Goal: Navigation & Orientation: Find specific page/section

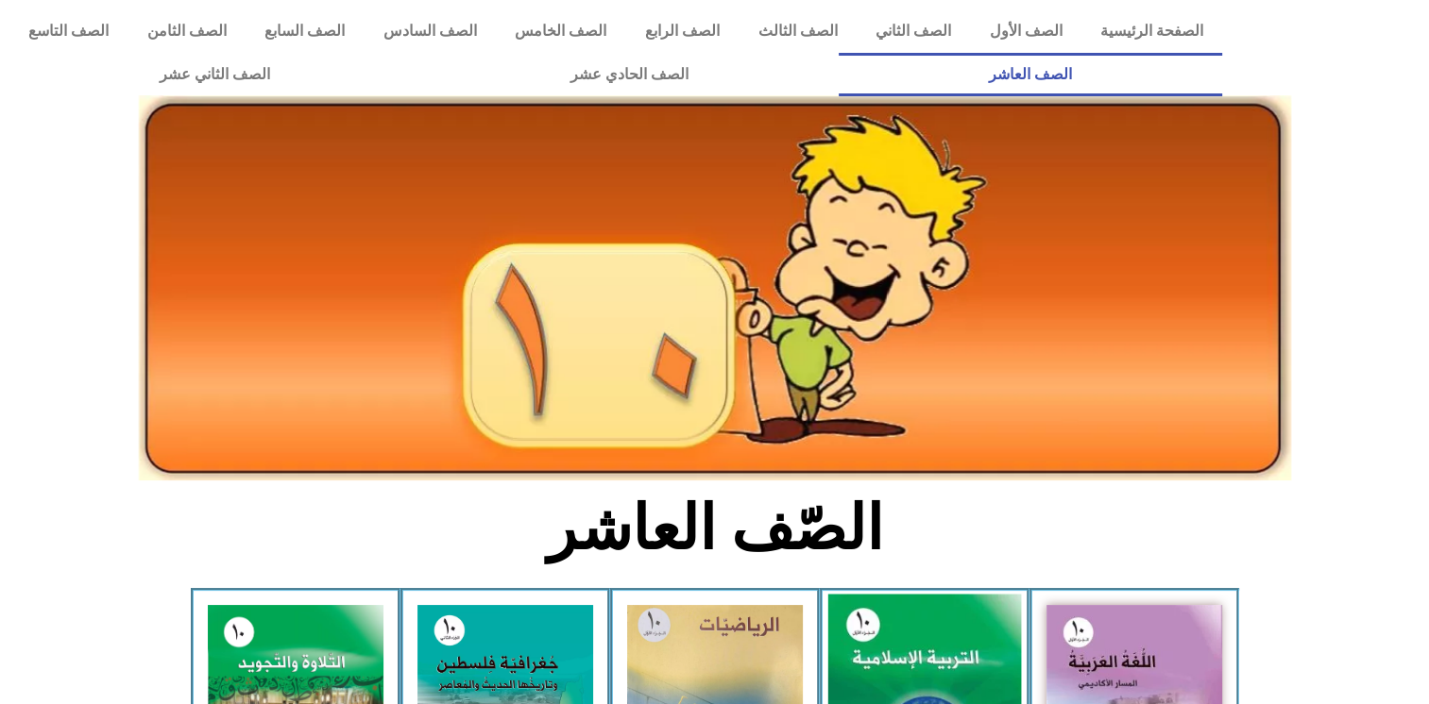
click at [918, 660] on img at bounding box center [924, 715] width 194 height 241
click at [914, 643] on img at bounding box center [924, 715] width 194 height 241
click at [893, 659] on img at bounding box center [924, 715] width 194 height 241
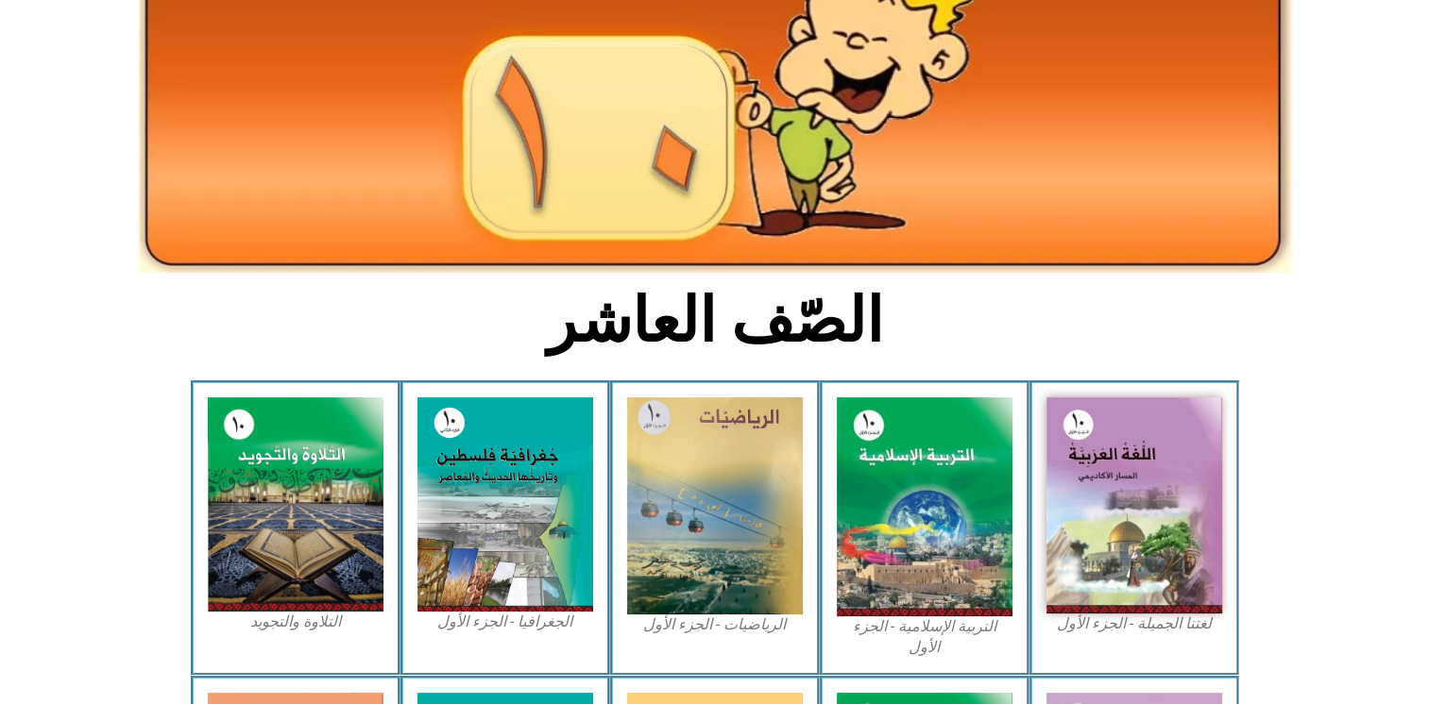
scroll to position [242, 0]
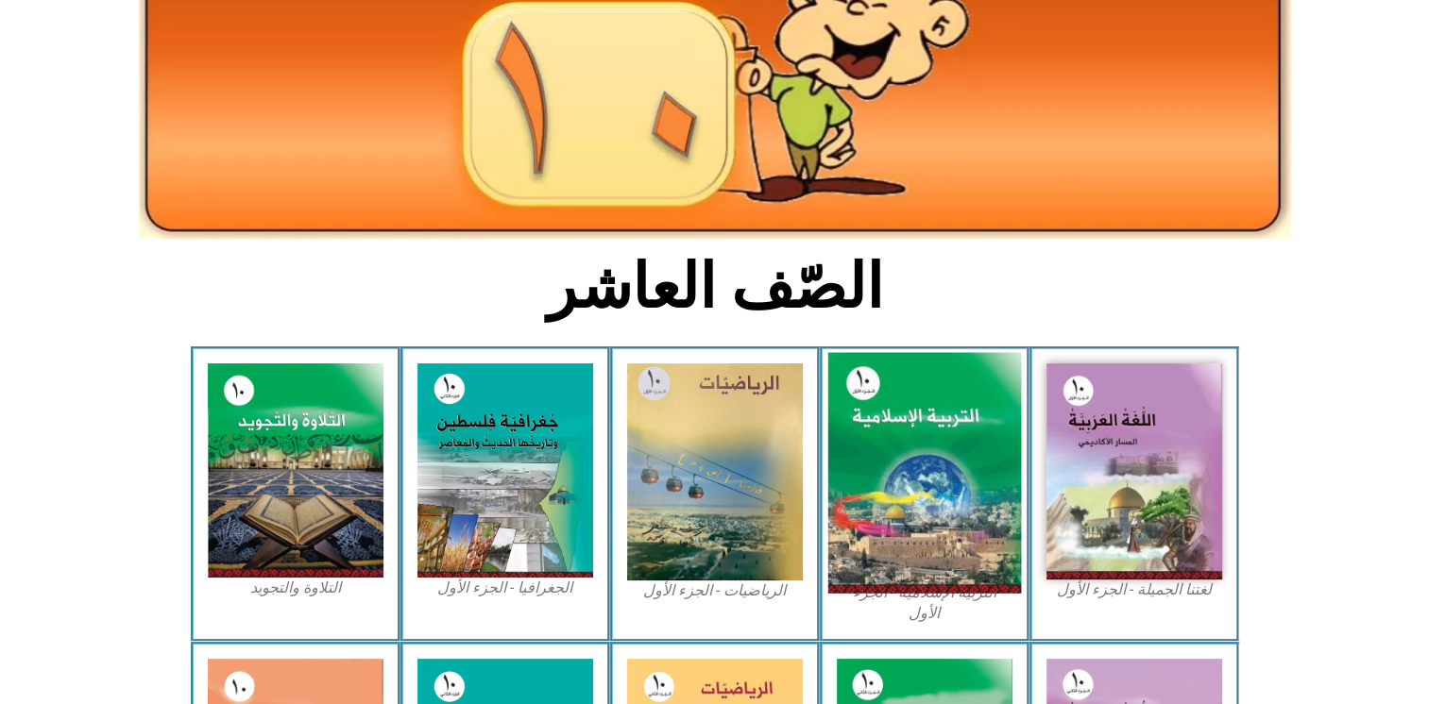
click at [923, 591] on img at bounding box center [924, 473] width 194 height 241
click at [945, 471] on img at bounding box center [924, 473] width 194 height 241
click at [921, 529] on img at bounding box center [924, 473] width 194 height 241
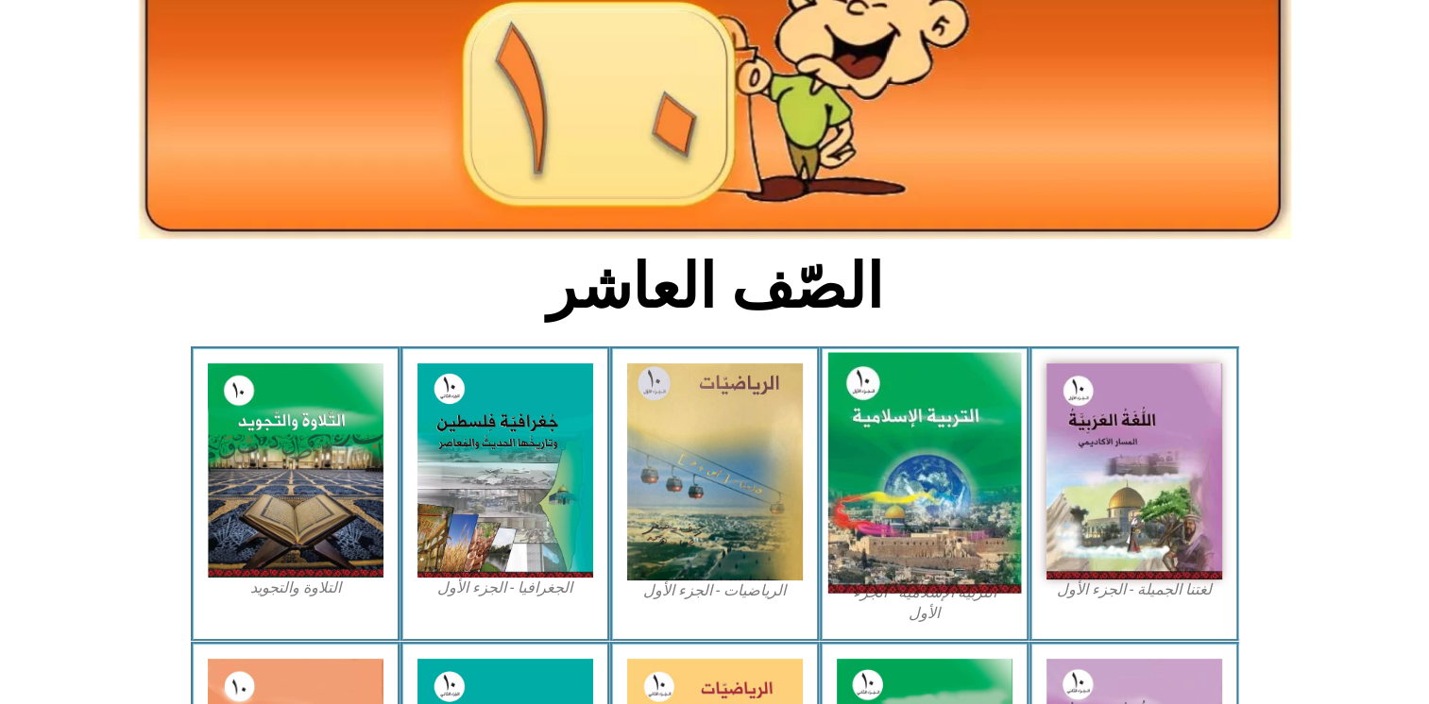
click at [921, 529] on img at bounding box center [924, 473] width 194 height 241
click at [920, 529] on img at bounding box center [924, 473] width 194 height 241
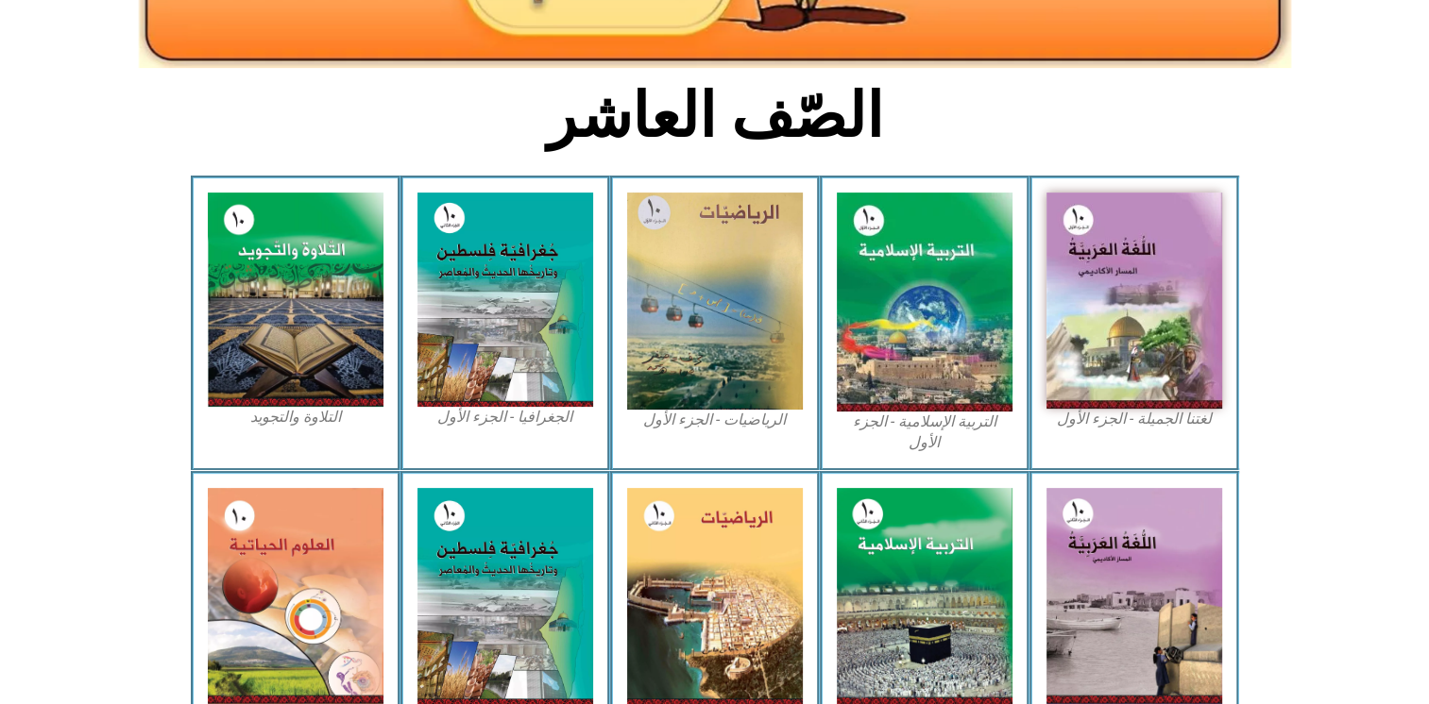
scroll to position [416, 0]
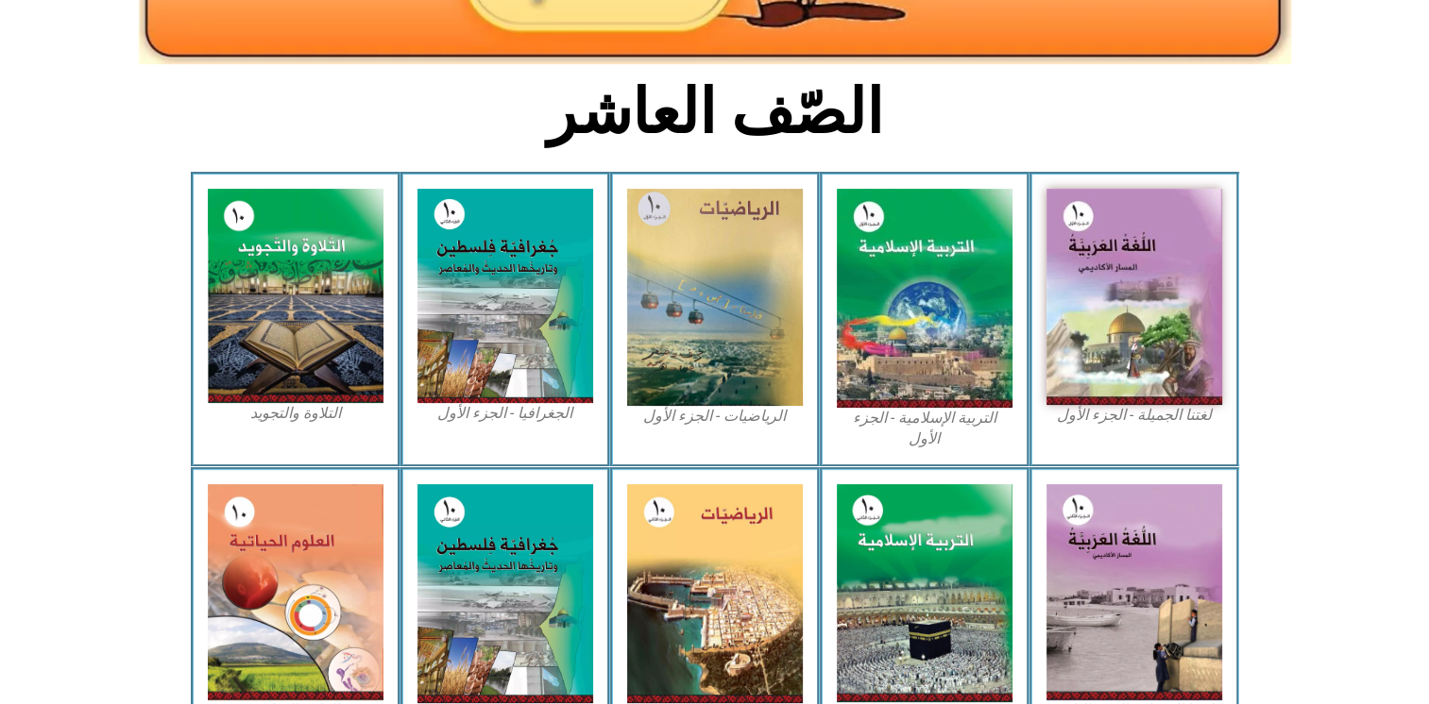
click at [953, 410] on figcaption "التربية الإسلامية - الجزء الأول" at bounding box center [925, 429] width 176 height 42
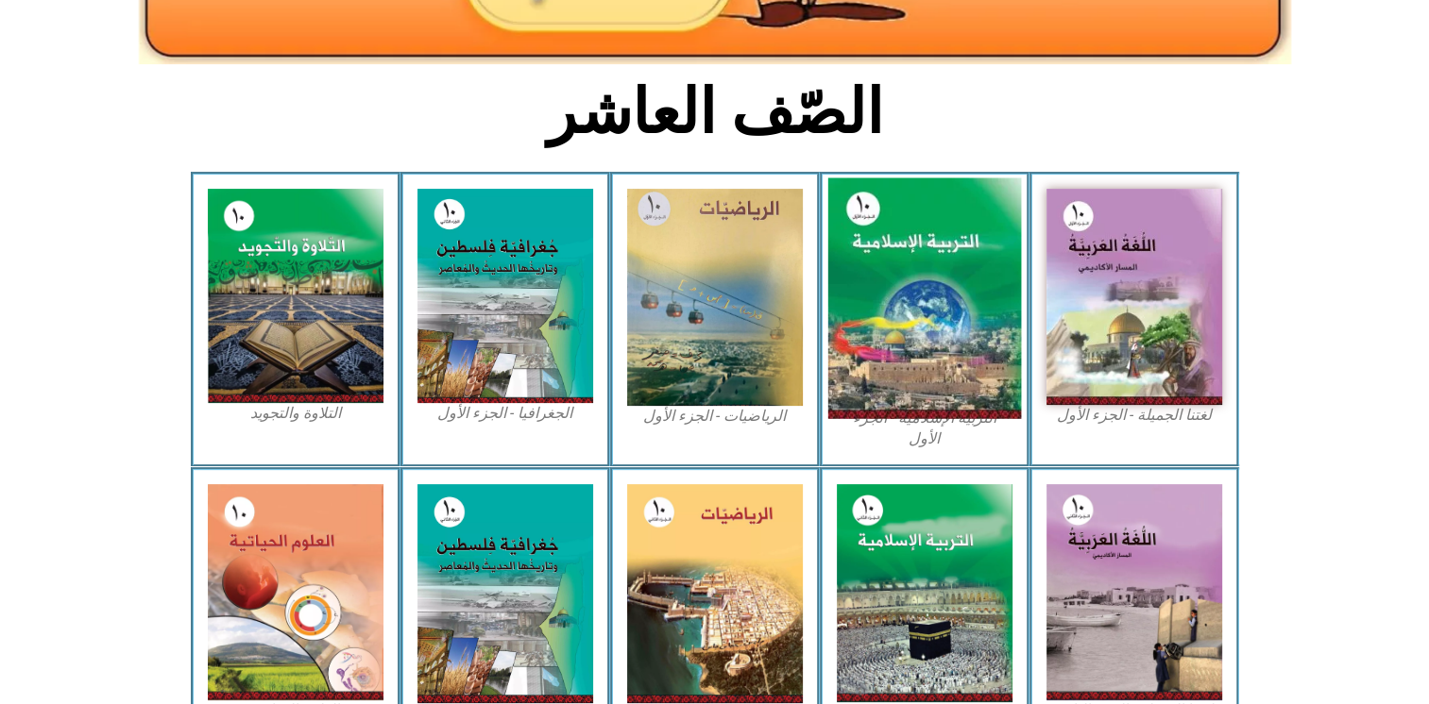
click at [883, 282] on img at bounding box center [924, 298] width 194 height 241
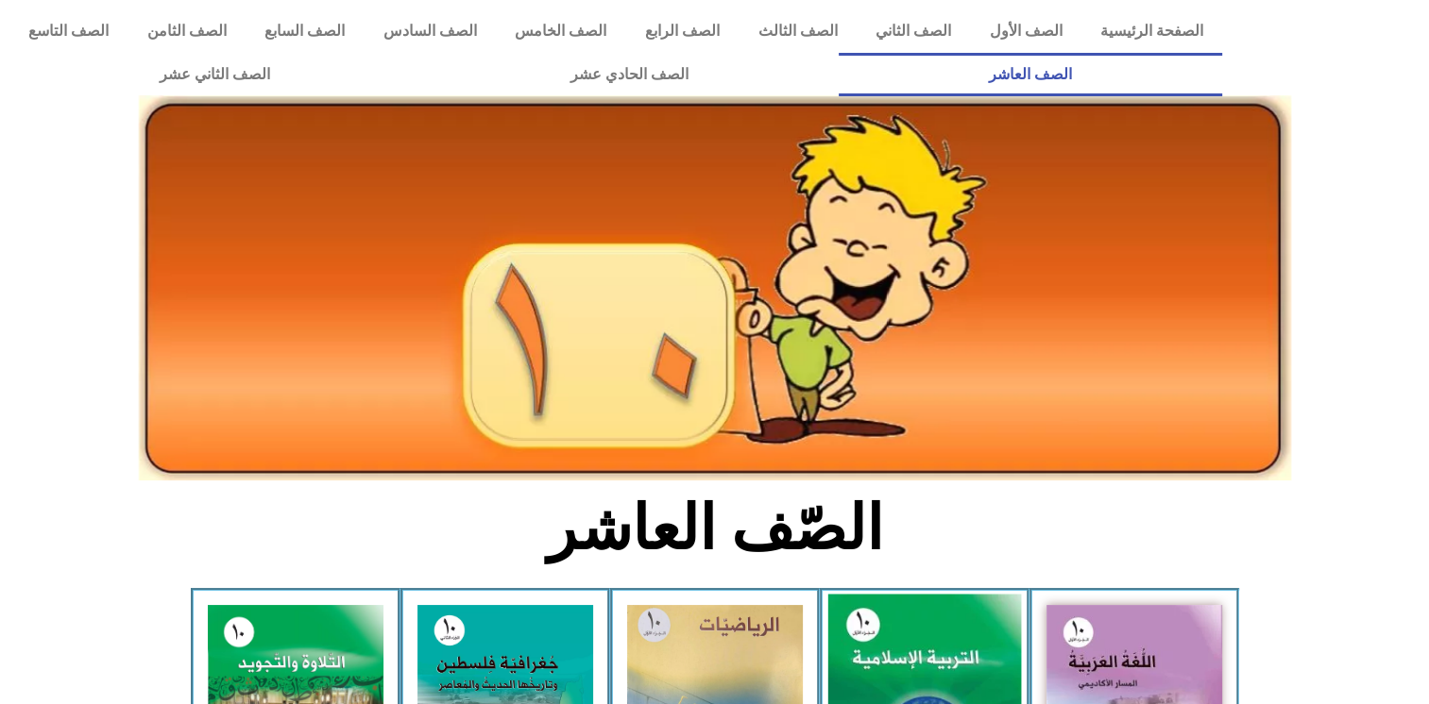
click at [918, 655] on img at bounding box center [924, 715] width 194 height 241
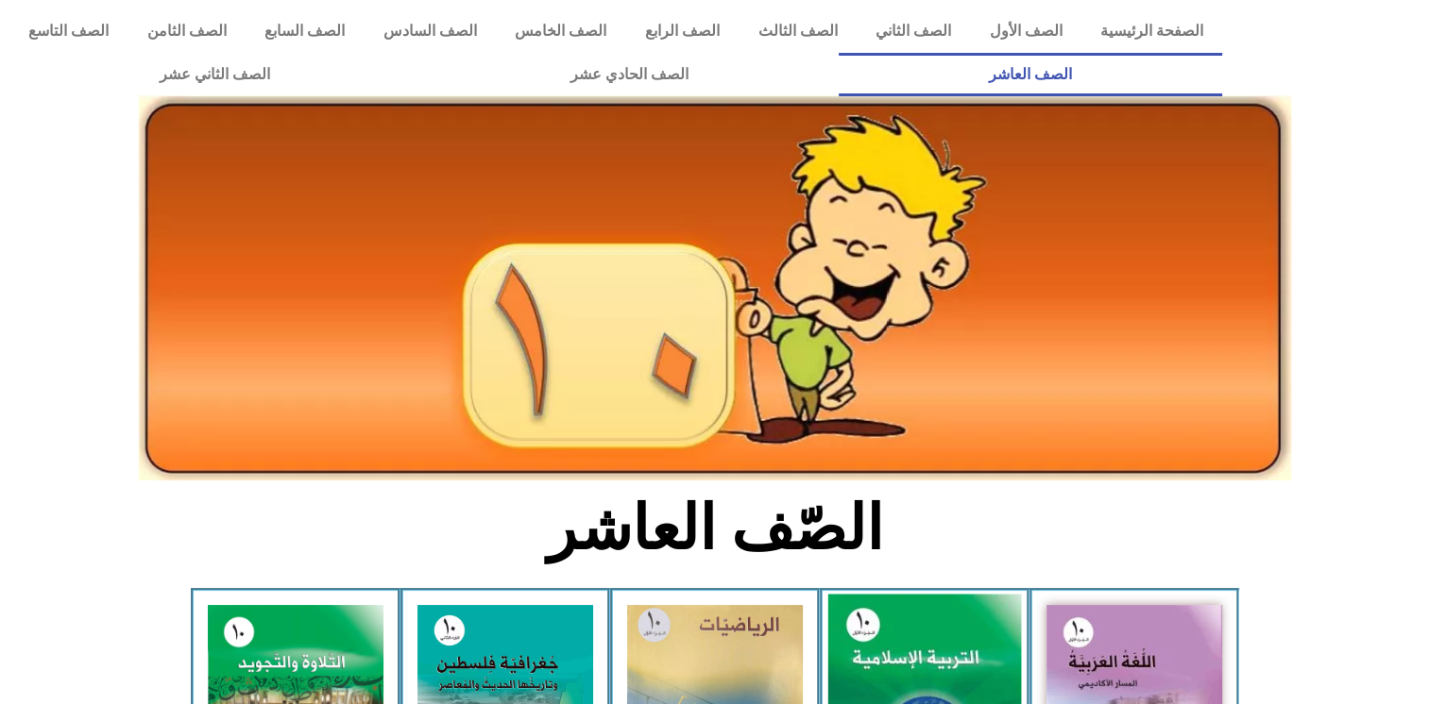
click at [918, 655] on img at bounding box center [924, 715] width 194 height 241
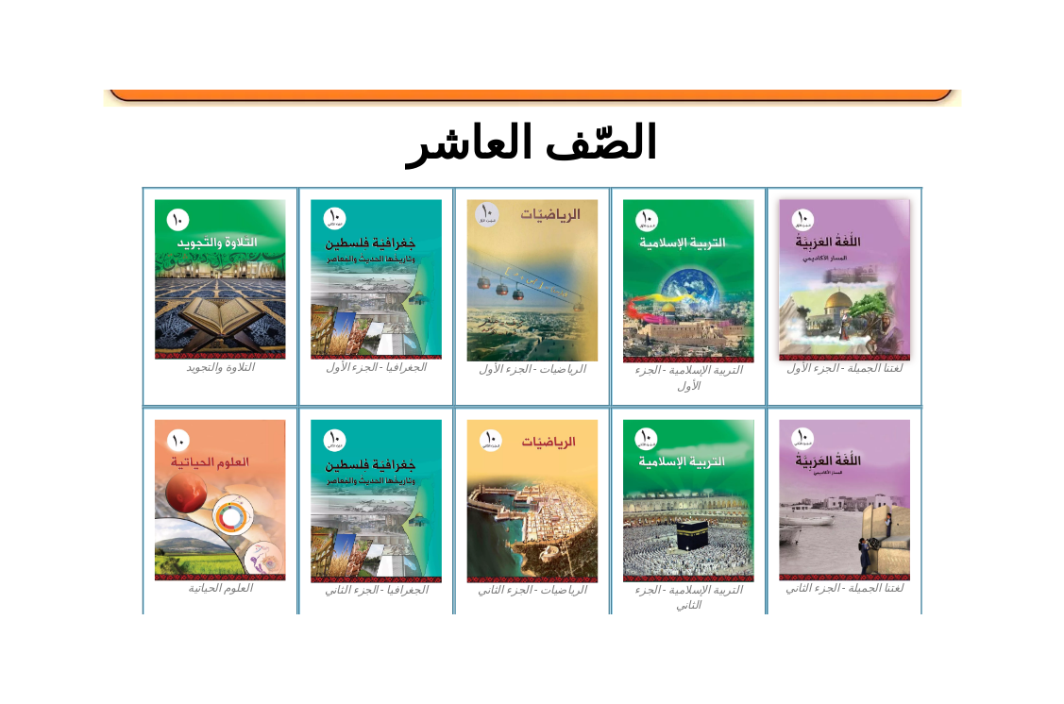
scroll to position [462, 0]
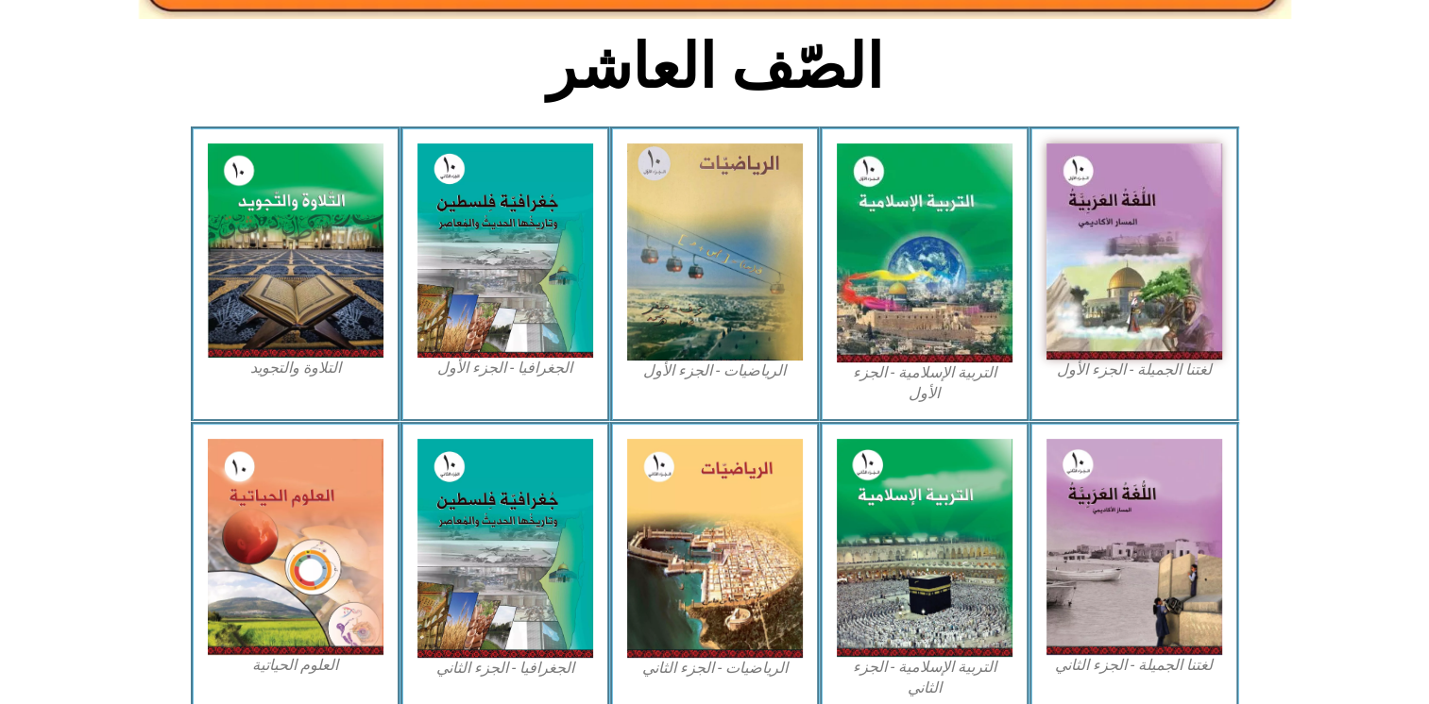
click at [951, 376] on figcaption "التربية الإسلامية - الجزء الأول" at bounding box center [925, 384] width 176 height 42
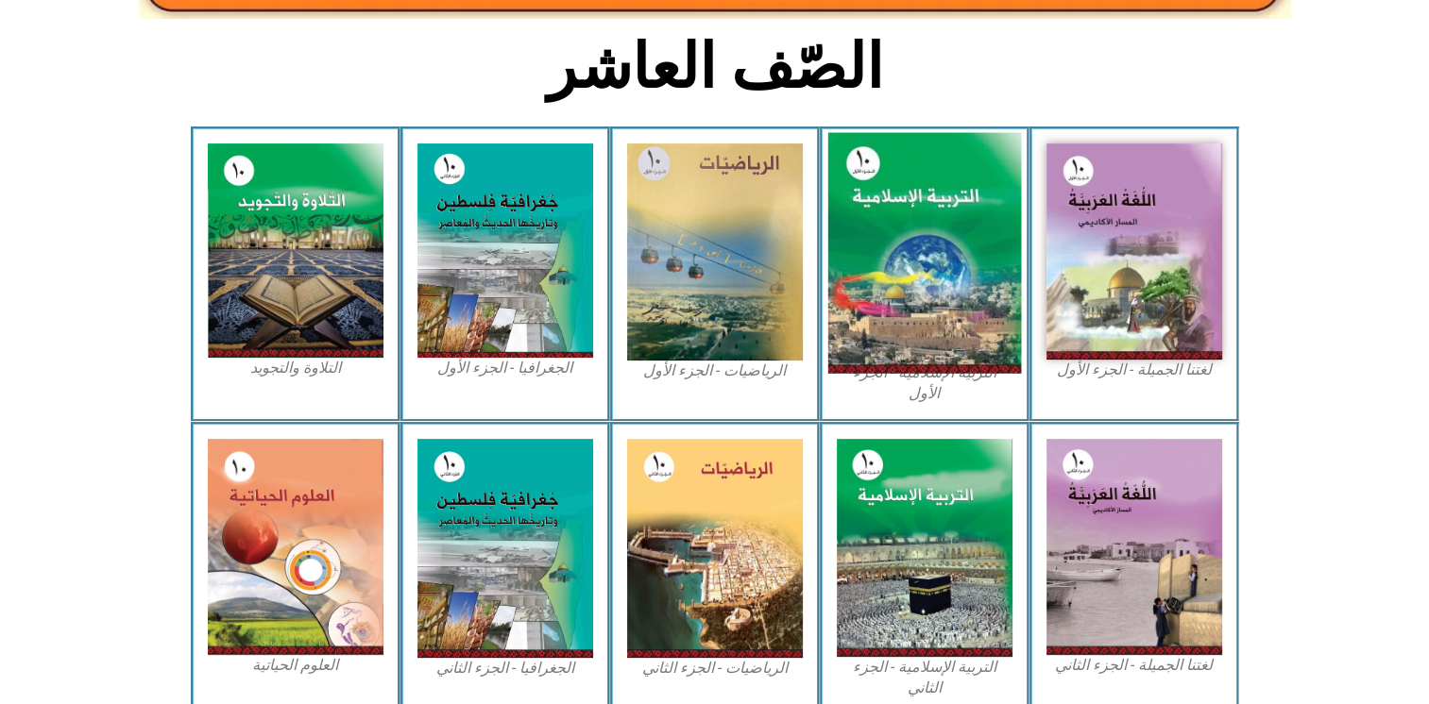
click at [948, 336] on img at bounding box center [924, 253] width 194 height 241
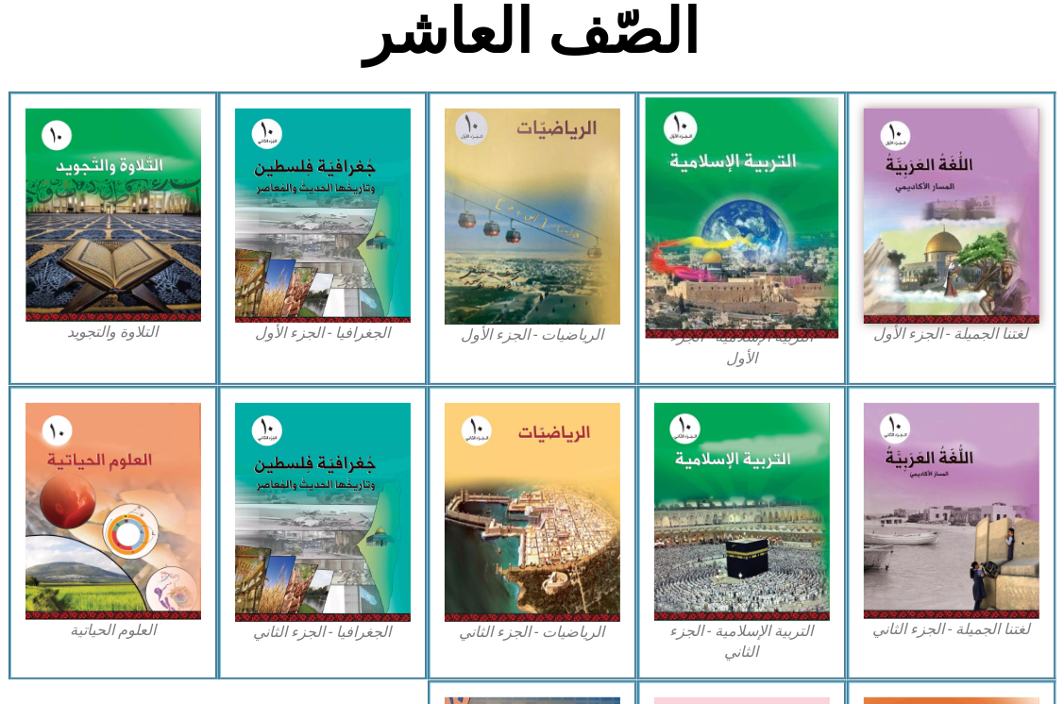
click at [684, 202] on img at bounding box center [742, 217] width 194 height 241
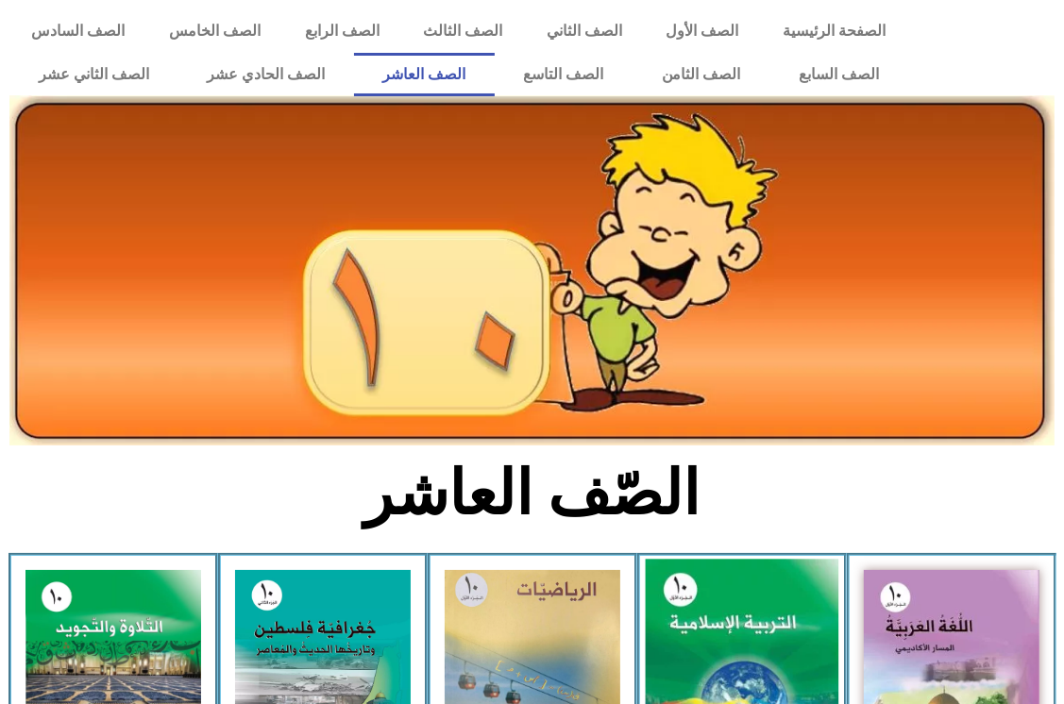
click at [721, 622] on img at bounding box center [742, 679] width 194 height 241
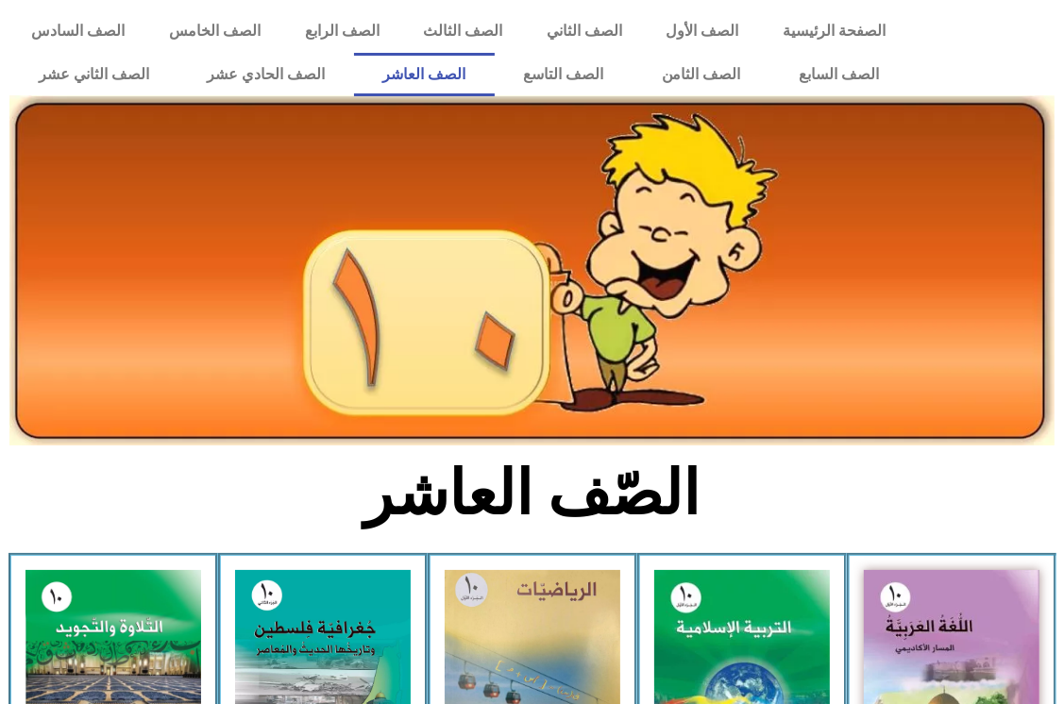
click at [431, 74] on link "الصف العاشر" at bounding box center [424, 74] width 141 height 43
click at [466, 84] on link "الصف العاشر" at bounding box center [424, 74] width 141 height 43
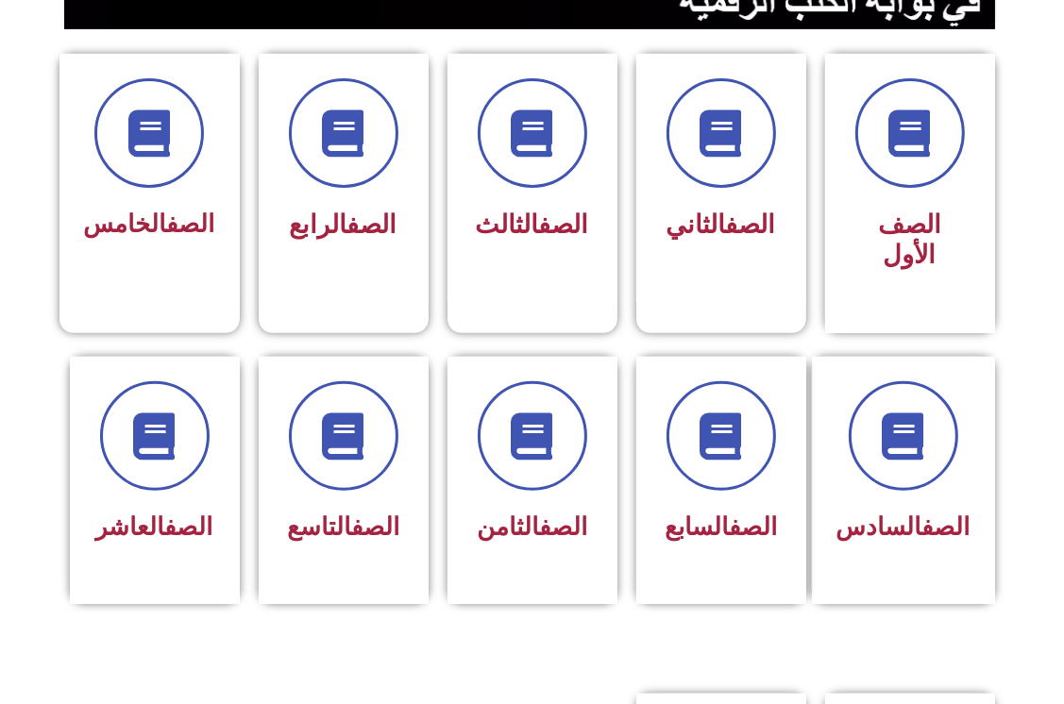
scroll to position [491, 0]
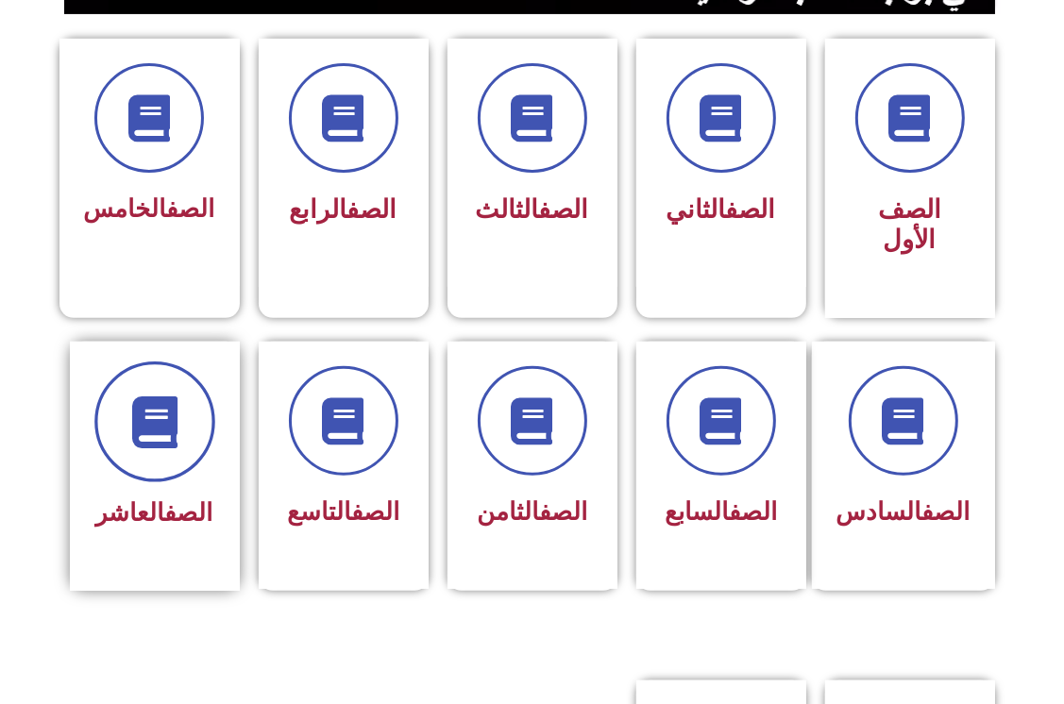
click at [191, 416] on span at bounding box center [154, 422] width 121 height 121
click at [154, 508] on div "الصف العاشر" at bounding box center [155, 466] width 170 height 249
click at [147, 454] on div "الصف العاشر" at bounding box center [154, 452] width 119 height 170
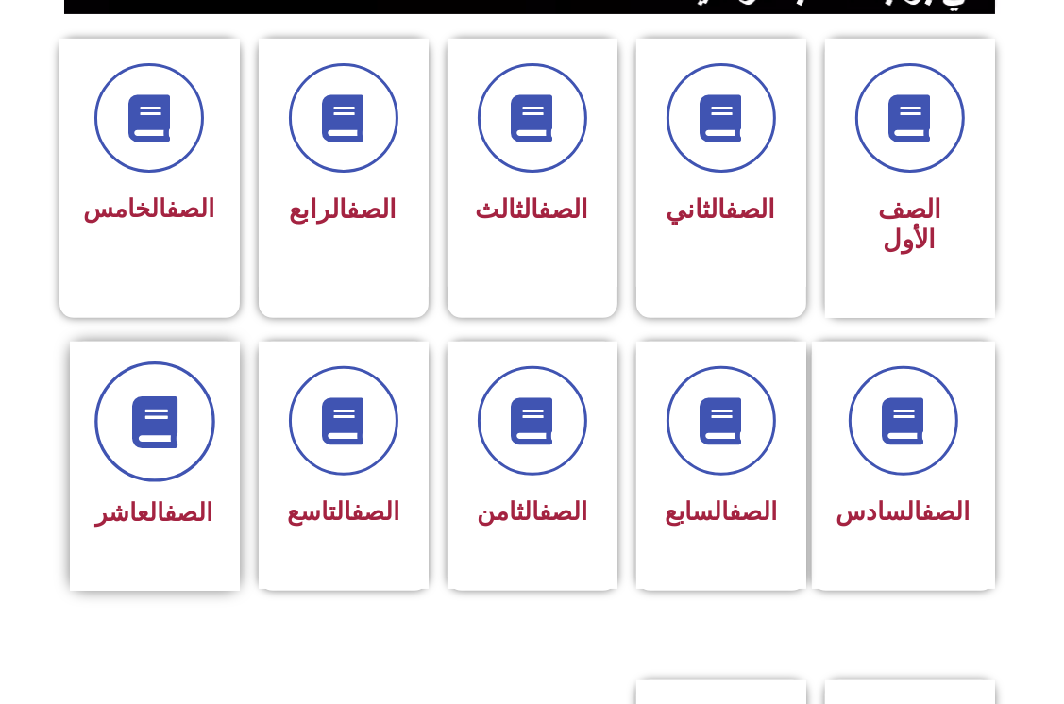
click at [154, 396] on icon at bounding box center [154, 422] width 52 height 52
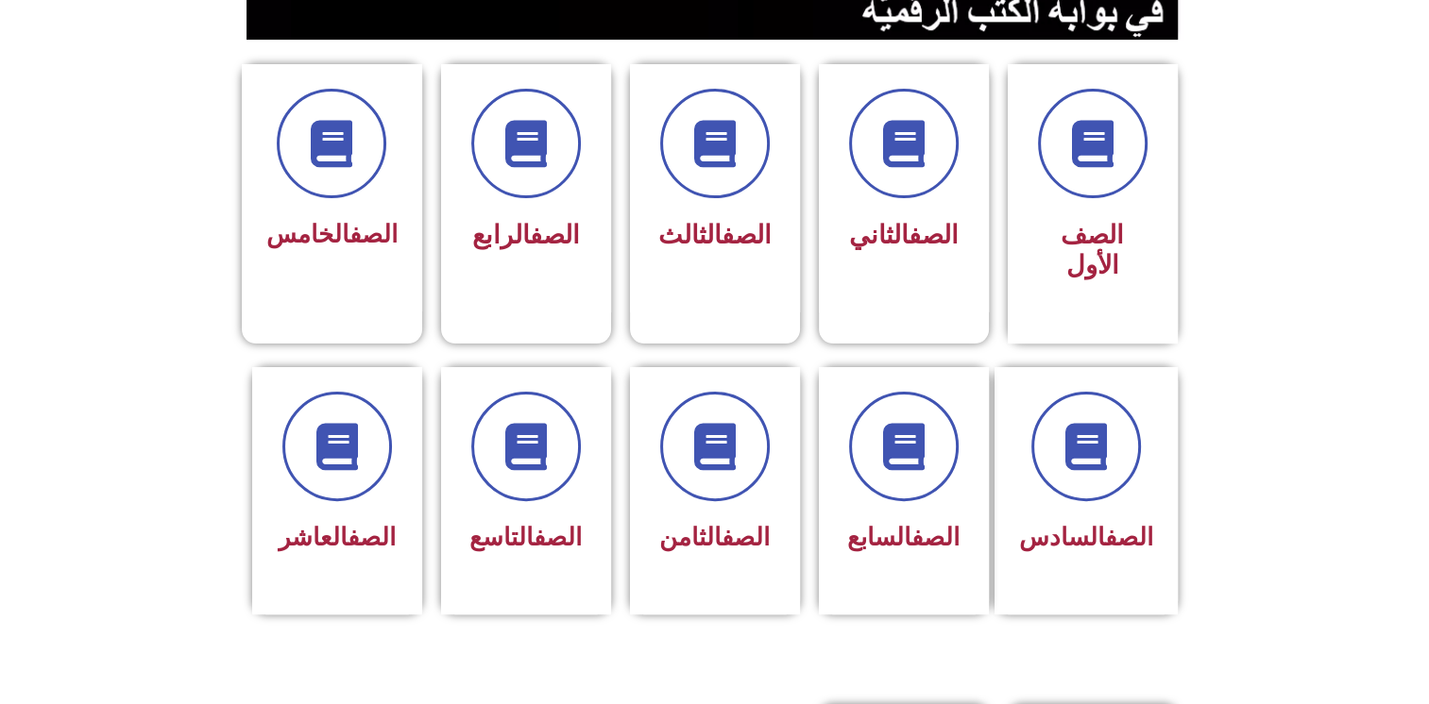
scroll to position [500, 0]
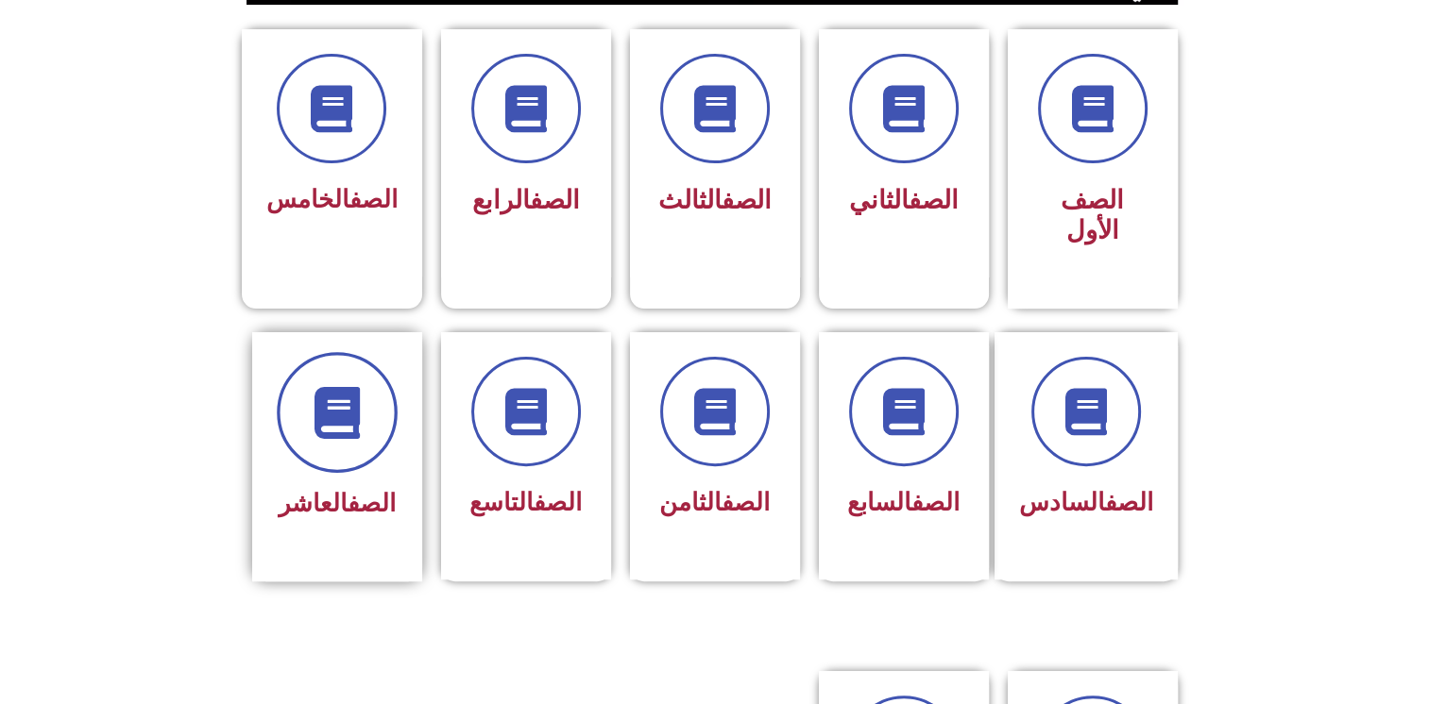
click at [287, 383] on span at bounding box center [337, 412] width 121 height 121
click at [324, 409] on span at bounding box center [337, 412] width 121 height 121
click at [347, 489] on link "الصف" at bounding box center [371, 503] width 48 height 28
click at [357, 432] on div at bounding box center [337, 413] width 119 height 110
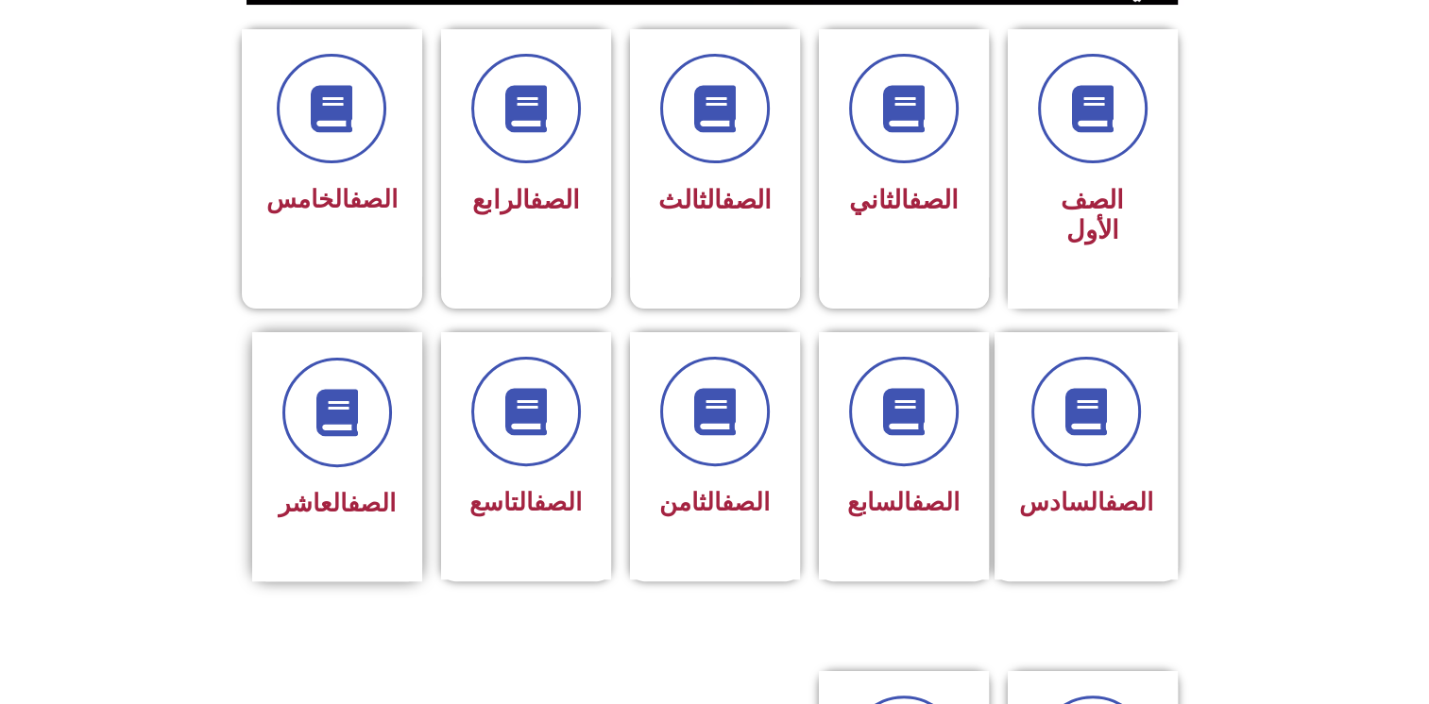
click at [349, 489] on link "الصف" at bounding box center [371, 503] width 48 height 28
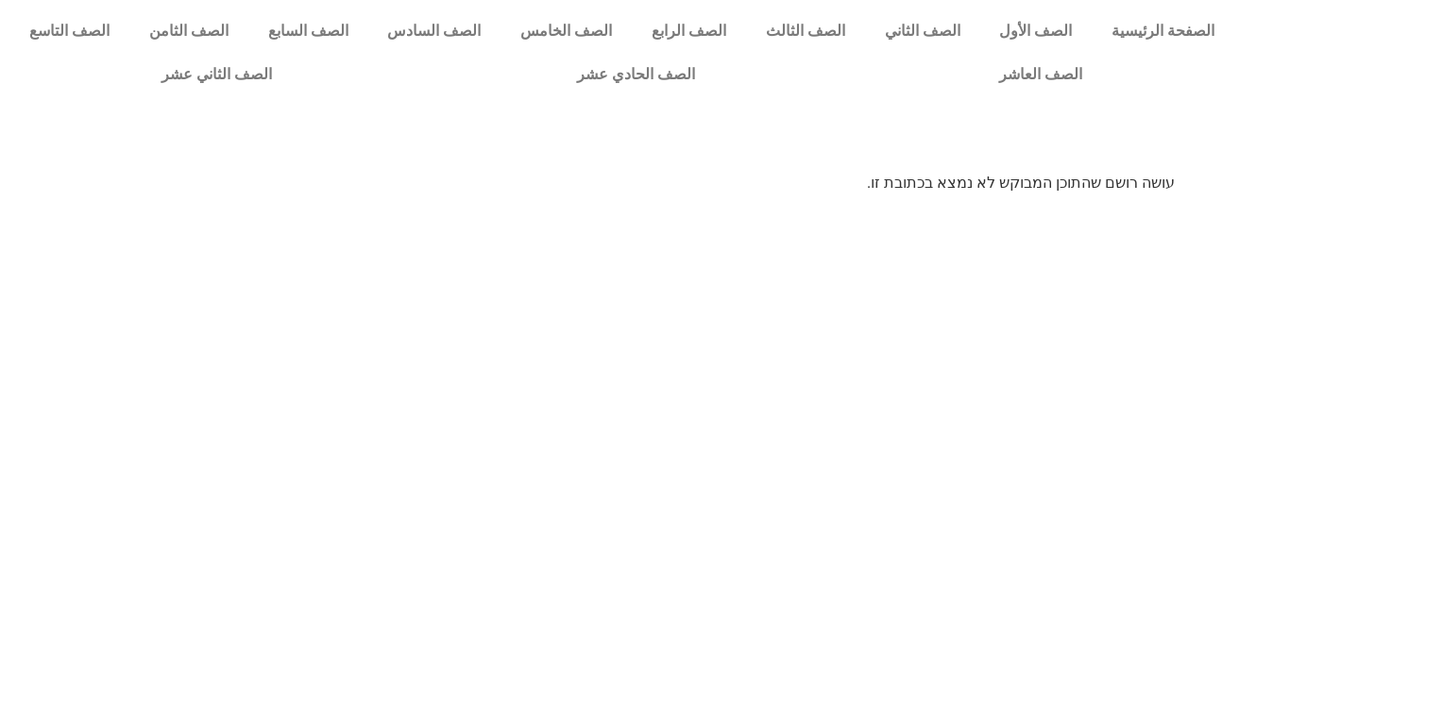
click at [957, 208] on html "الصفحة الرئيسية الصف الأول الصف الثاني الصف الثالث الصف الرابع الصف الخامس الصف…" at bounding box center [721, 104] width 1443 height 208
